Goal: Contribute content

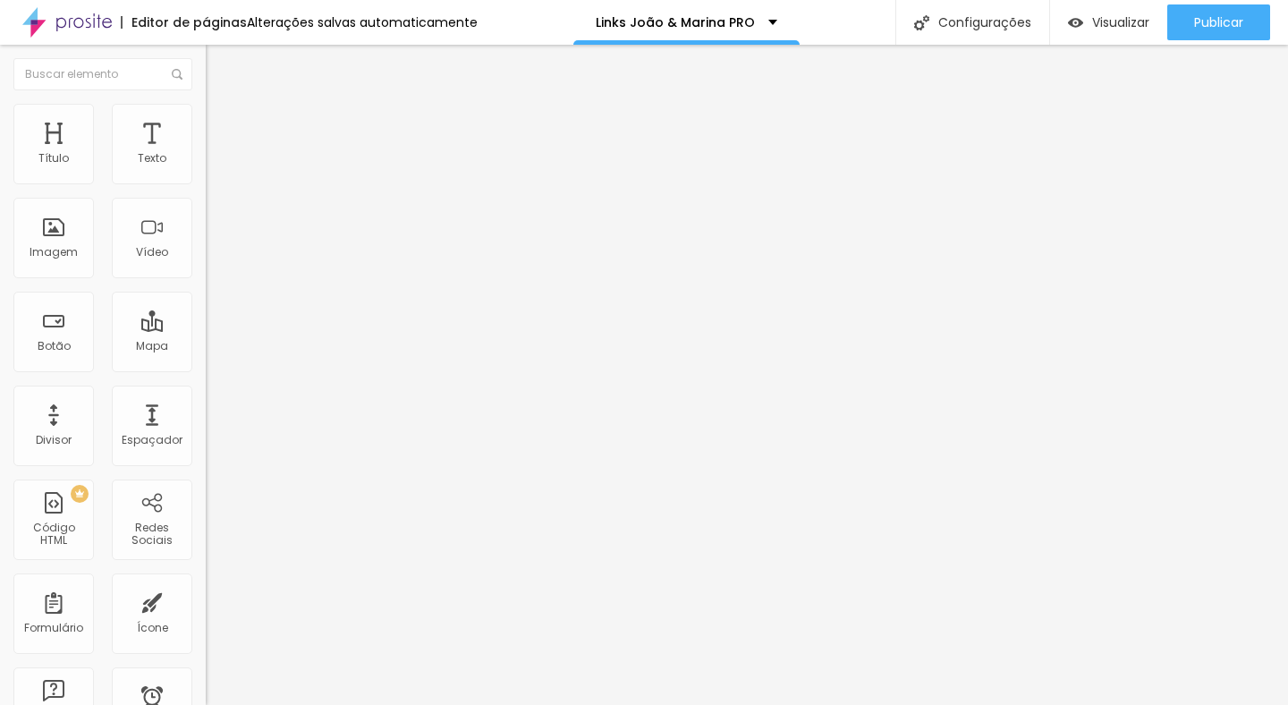
click at [206, 368] on input "[URL][DOMAIN_NAME]" at bounding box center [313, 360] width 215 height 18
paste input "[DOMAIN_NAME][URL][PHONE_NUMBER]!"
click at [206, 368] on input "[URL][DOMAIN_NAME][PHONE_NUMBER]!" at bounding box center [313, 360] width 215 height 18
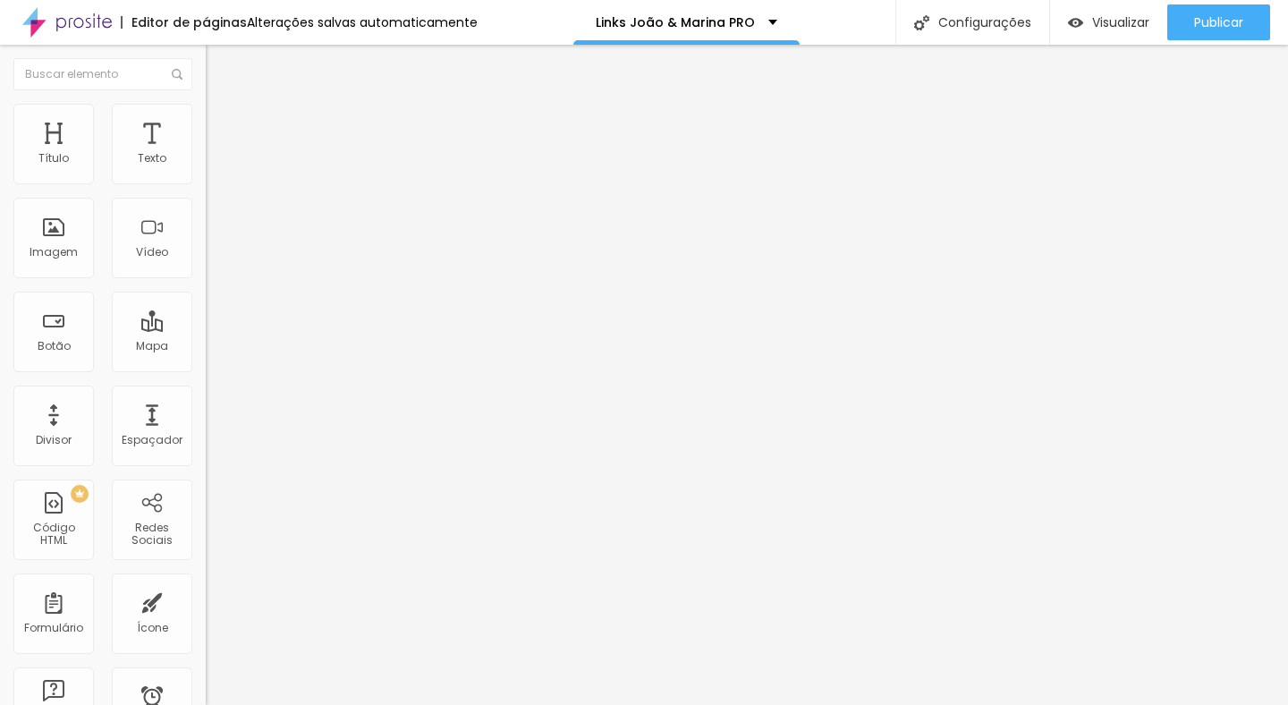
scroll to position [0, 0]
drag, startPoint x: 142, startPoint y: 370, endPoint x: 195, endPoint y: 372, distance: 52.8
click at [206, 372] on div "Texto ✨ WORKSHOP VIVÊNCIA PRESENCIAL Alinhamento [GEOGRAPHIC_DATA] Link URL [UR…" at bounding box center [309, 275] width 206 height 271
click at [206, 368] on input "[URL][DOMAIN_NAME][PHONE_NUMBER]!" at bounding box center [313, 360] width 215 height 18
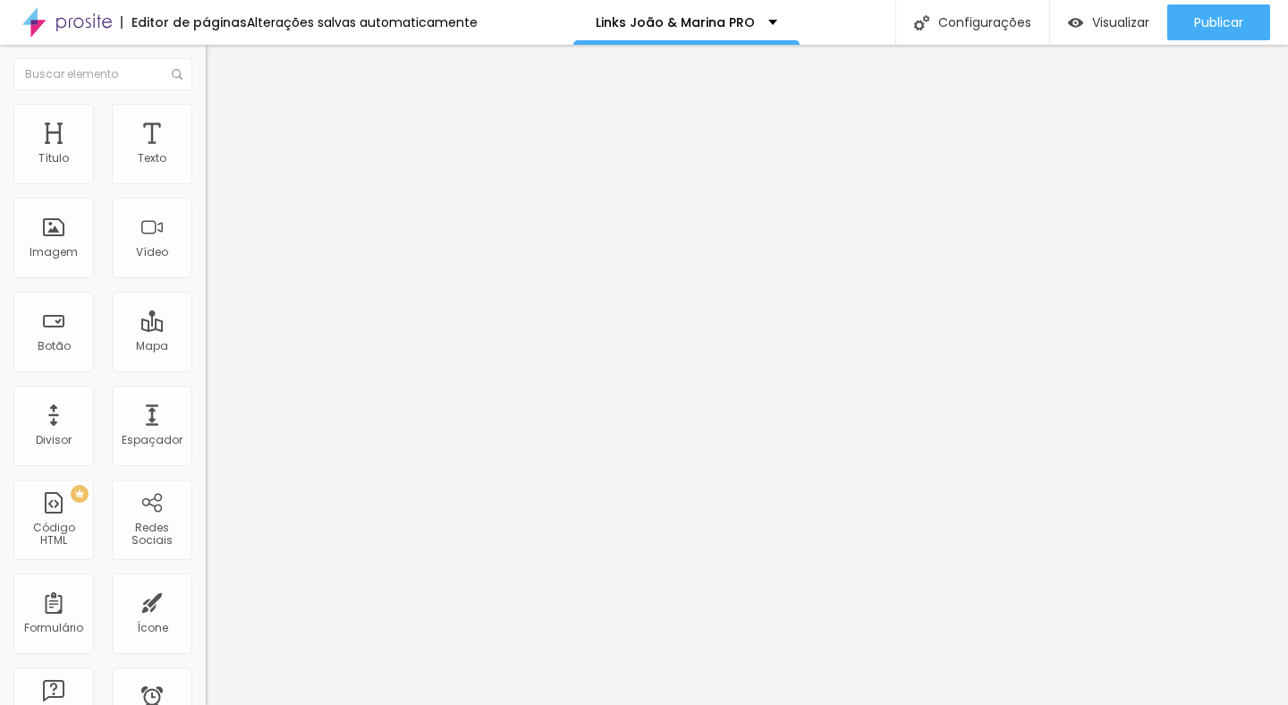
scroll to position [0, 366]
click at [206, 368] on input "[URL][DOMAIN_NAME][PHONE_NUMBER]!" at bounding box center [313, 360] width 215 height 18
paste input "quero%20mais%20informa%C3%A7%C3%B5es%20sobre%20Workshop%20Viv%C3%AAnci"
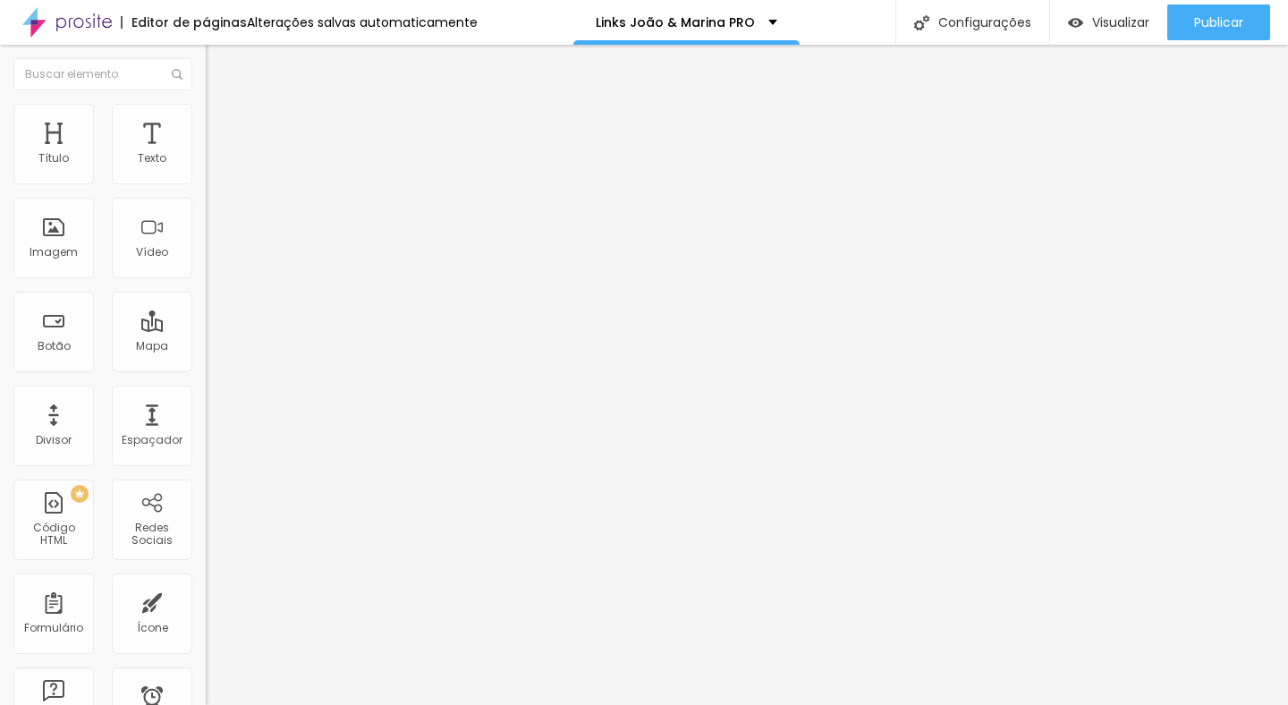
scroll to position [0, 696]
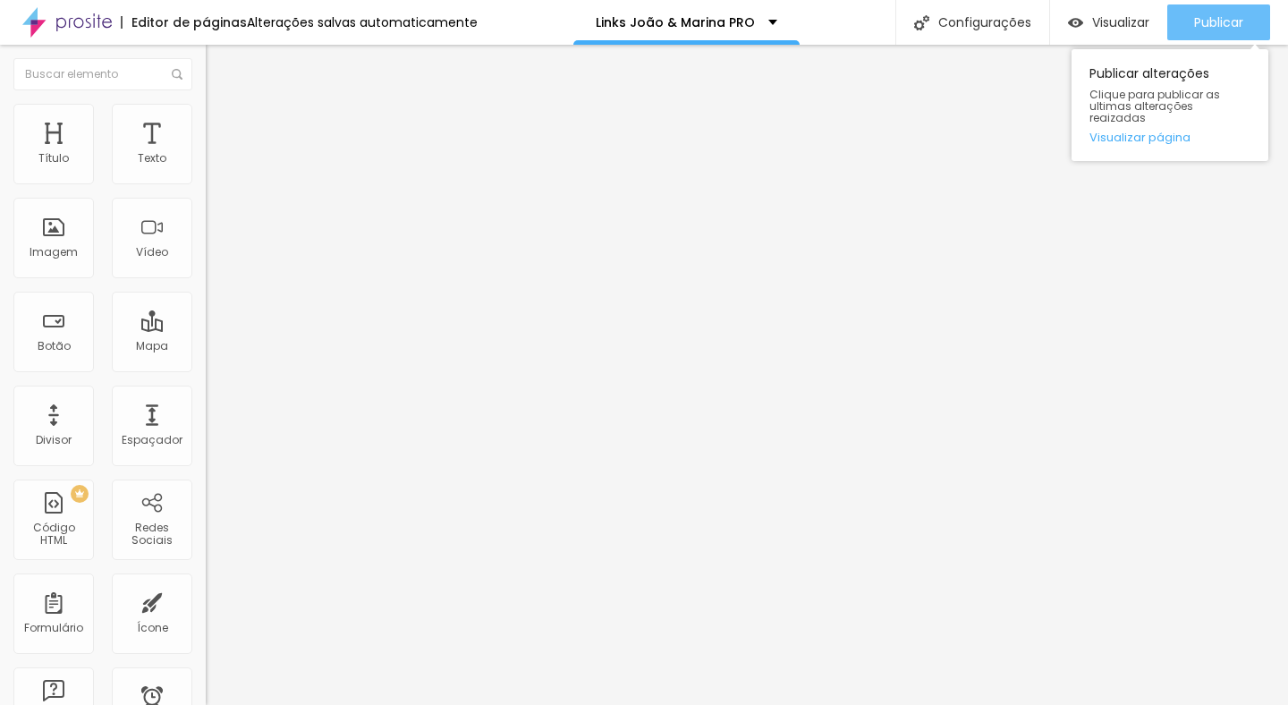
type input "[URL][DOMAIN_NAME][PHONE_NUMBER]!"
click at [1225, 18] on span "Publicar" at bounding box center [1218, 22] width 49 height 14
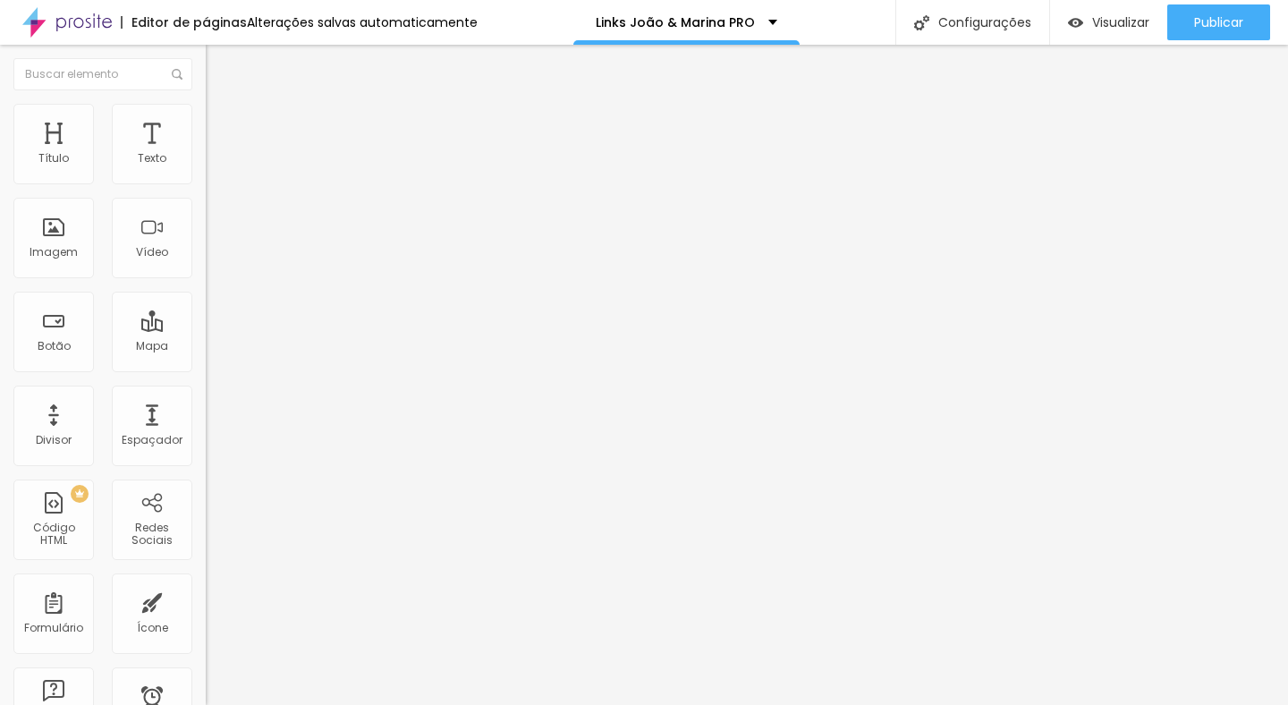
scroll to position [0, 0]
drag, startPoint x: 106, startPoint y: 371, endPoint x: 0, endPoint y: 377, distance: 106.6
click at [206, 377] on div "Texto QUERO TIRAR MINHA DÚVIDA Alinhamento Tamanho Grande Pequeno Normal Grande…" at bounding box center [309, 275] width 206 height 271
drag, startPoint x: 70, startPoint y: 371, endPoint x: 47, endPoint y: 369, distance: 23.3
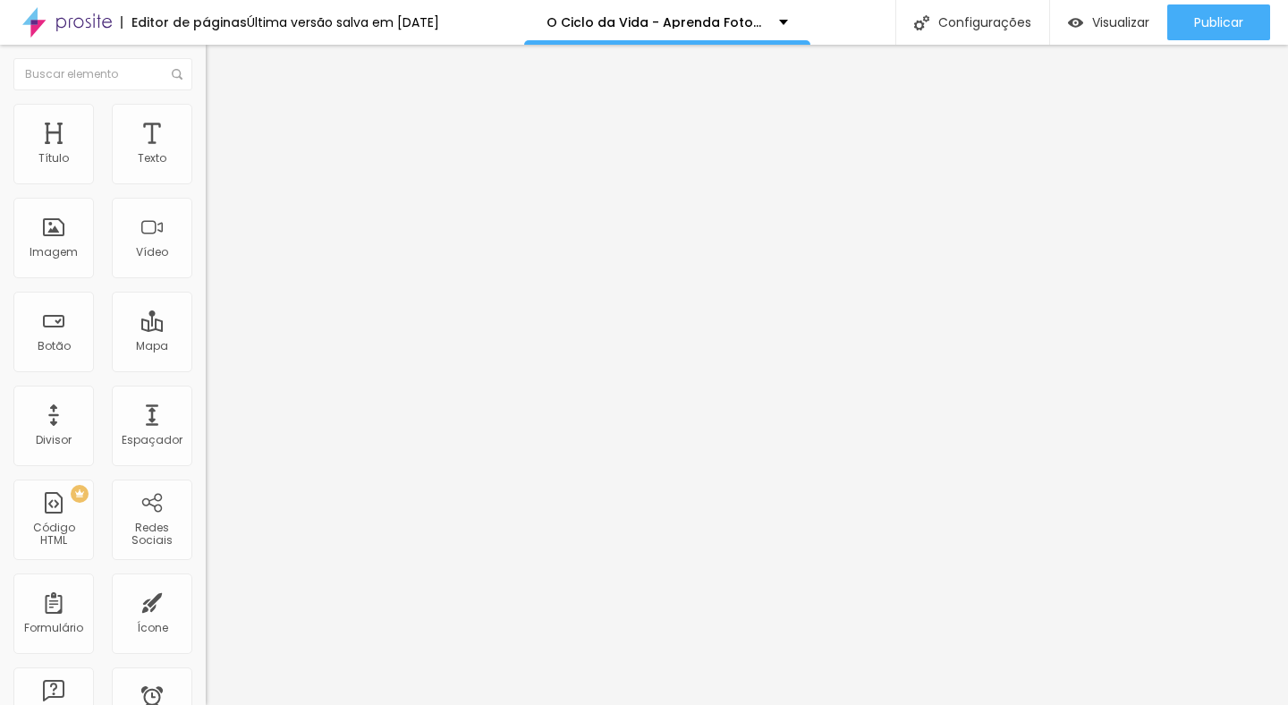
click at [206, 368] on input "https://api.whatsapp.com/send?phone=+5548998537249&text=Oi,%20tenho%20uma%20d%C…" at bounding box center [313, 360] width 215 height 18
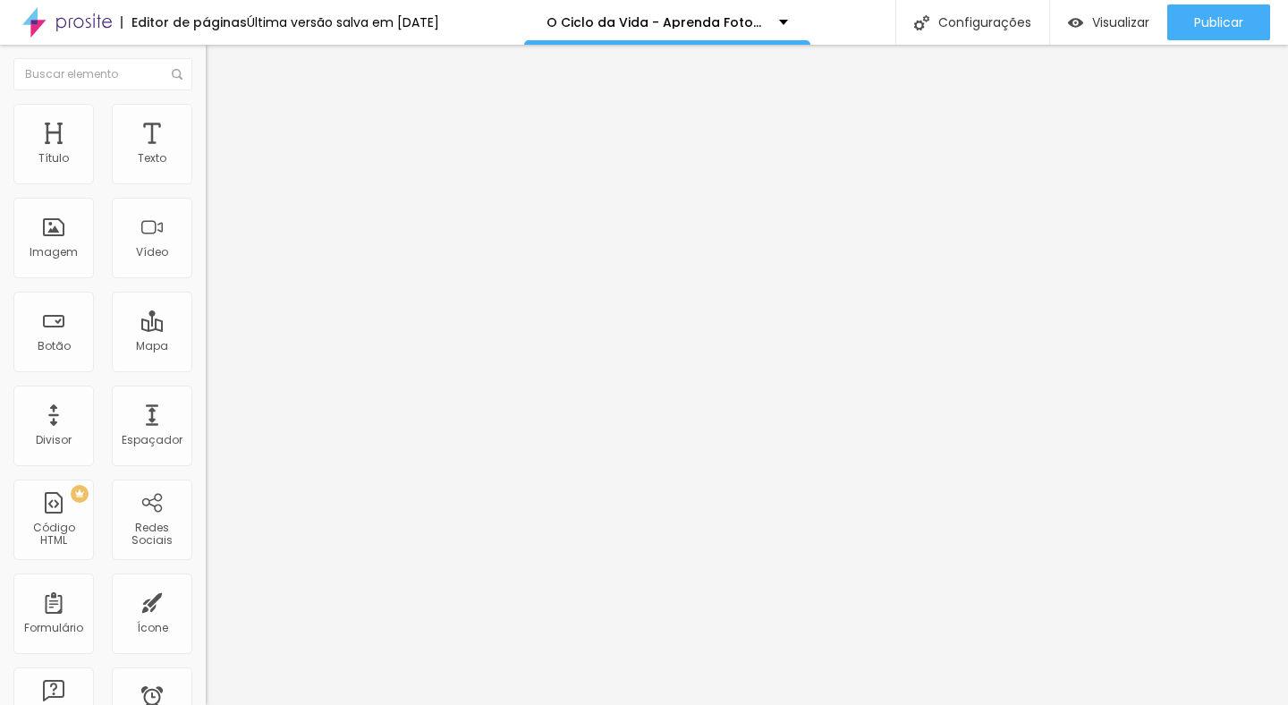
click at [206, 368] on input "https://api.whatsapp.com/send?phone=+5548998537249&text=Oi,%20tenho%20uma%20d%C…" at bounding box center [313, 360] width 215 height 18
paste input "9451916"
drag, startPoint x: 11, startPoint y: 382, endPoint x: 0, endPoint y: 386, distance: 11.6
click at [206, 386] on div "Texto QUERO TIRAR MINHA DÚVIDA Alinhamento Tamanho Grande Pequeno Normal Grande…" at bounding box center [309, 275] width 206 height 271
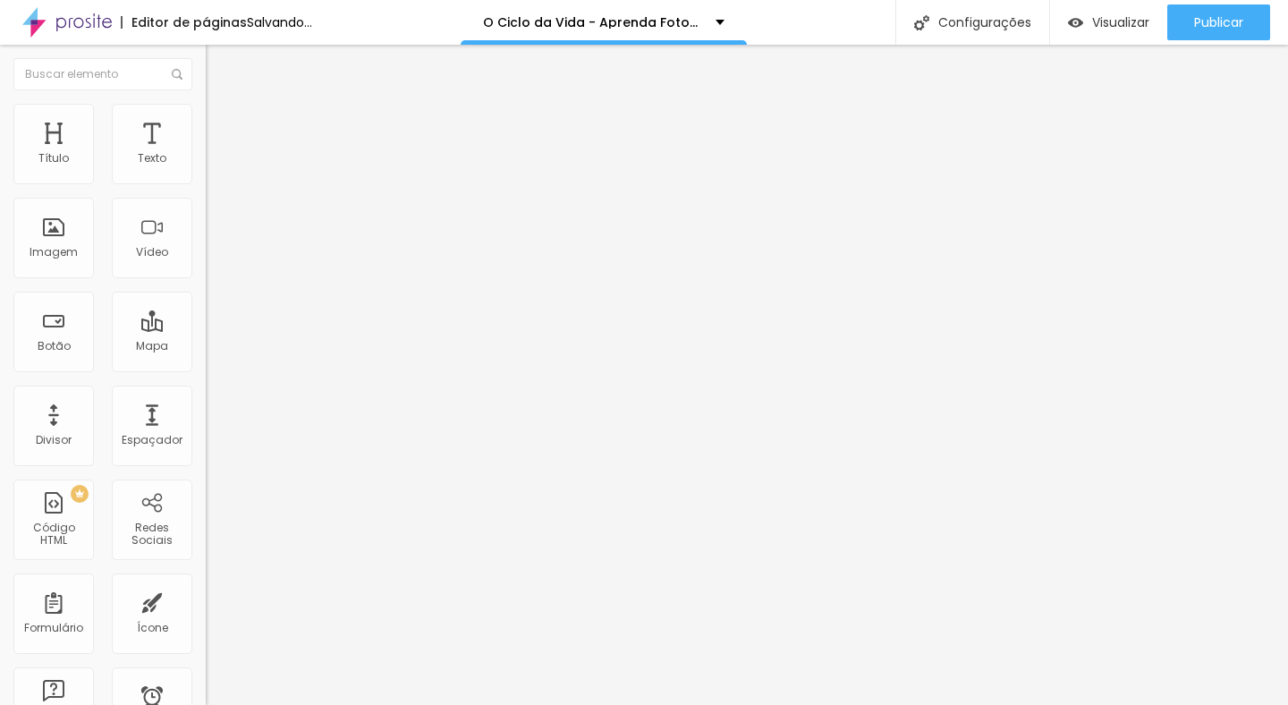
click at [206, 375] on div "Texto QUERO TIRAR MINHA DÚVIDA Alinhamento Tamanho Grande Pequeno Normal Grande…" at bounding box center [309, 275] width 206 height 271
drag, startPoint x: 131, startPoint y: 368, endPoint x: 158, endPoint y: 368, distance: 26.8
click at [206, 368] on input "[URL][DOMAIN_NAME][PHONE_NUMBER]!" at bounding box center [313, 360] width 215 height 18
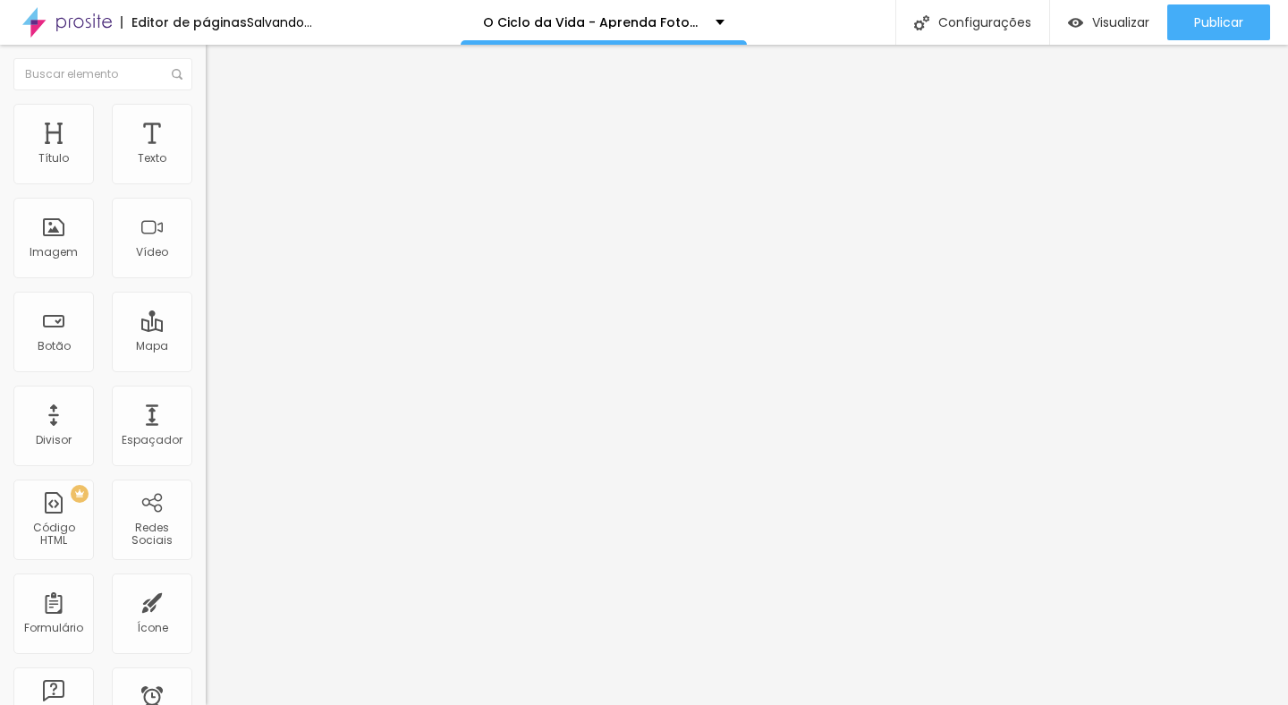
scroll to position [0, 201]
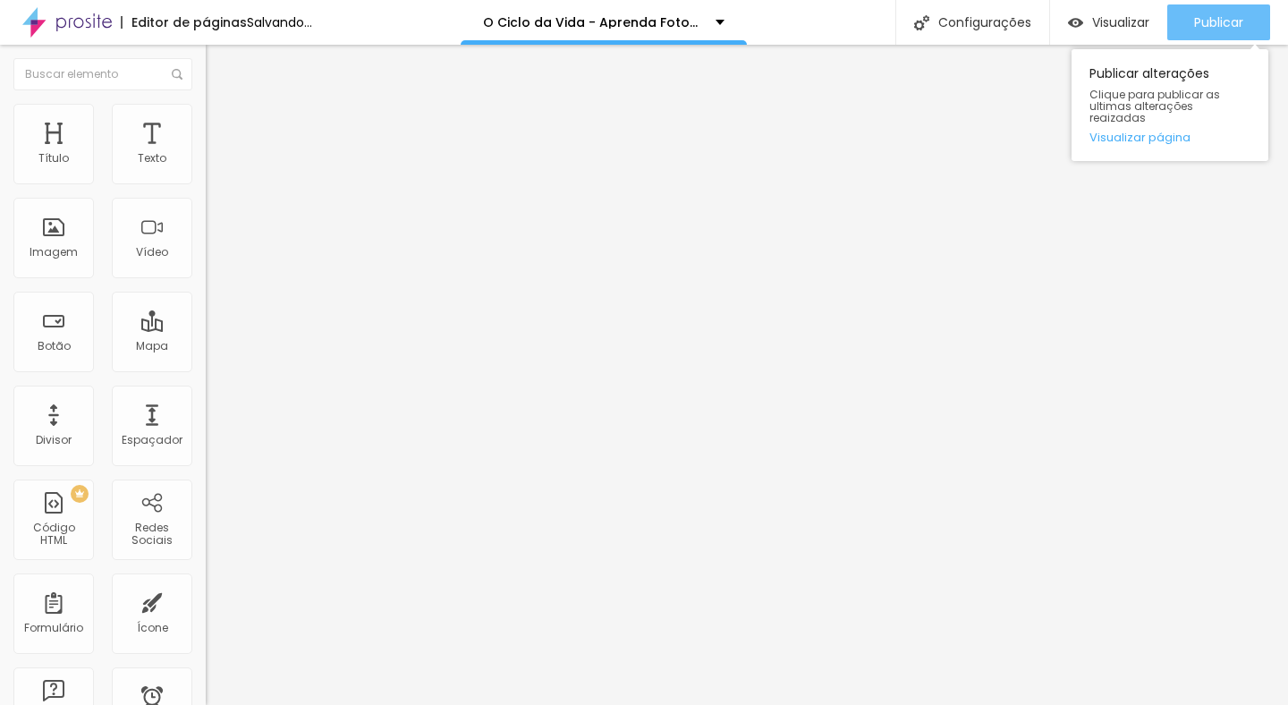
type input "[URL][DOMAIN_NAME][PHONE_NUMBER]!"
click at [1220, 30] on span "Publicar" at bounding box center [1218, 22] width 49 height 14
